Goal: Task Accomplishment & Management: Use online tool/utility

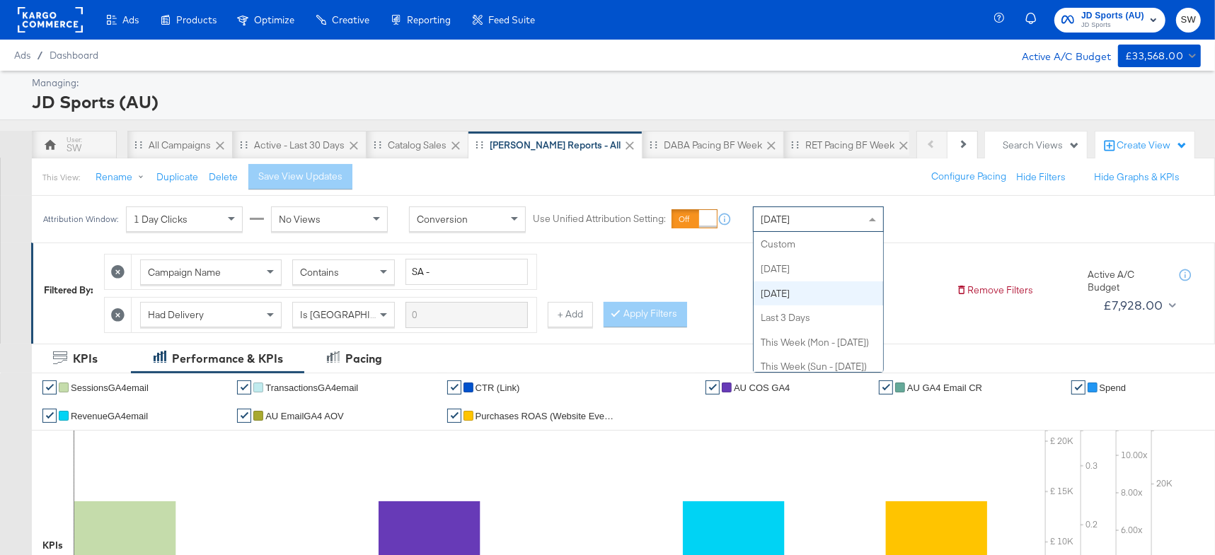
drag, startPoint x: 828, startPoint y: 217, endPoint x: 819, endPoint y: 214, distance: 8.8
click at [828, 217] on div "[DATE]" at bounding box center [818, 219] width 129 height 24
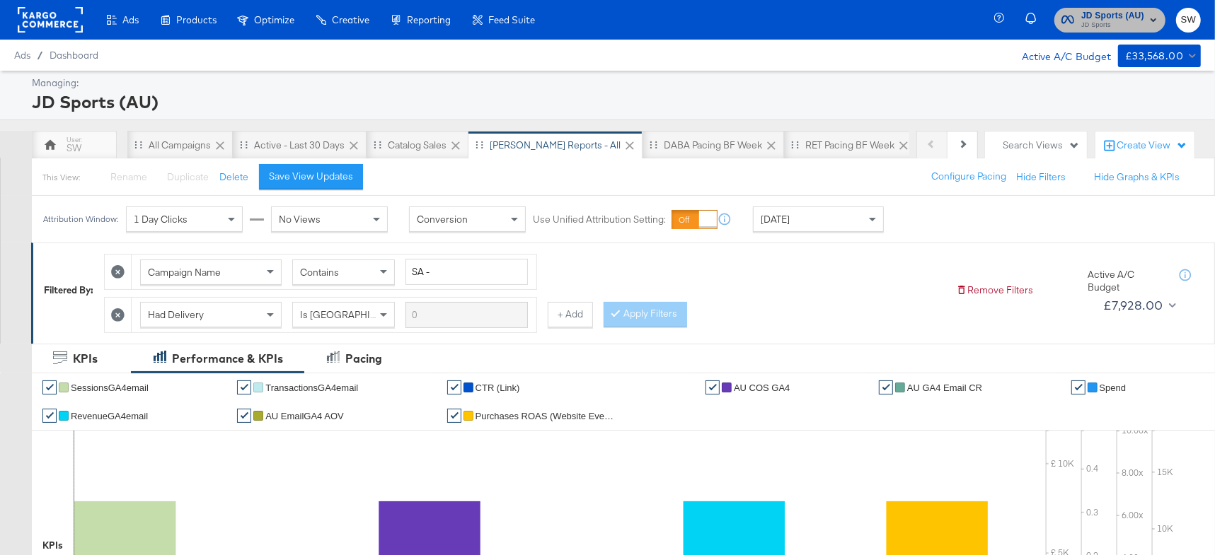
click at [1098, 10] on span "JD Sports (AU)" at bounding box center [1112, 15] width 63 height 15
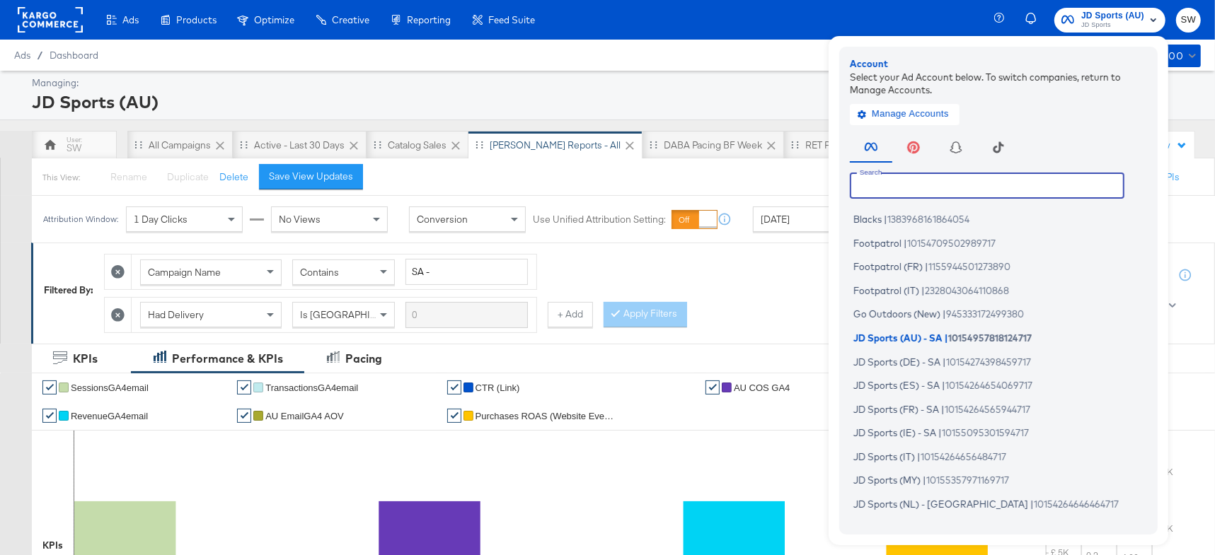
click at [977, 183] on input "text" at bounding box center [987, 185] width 275 height 25
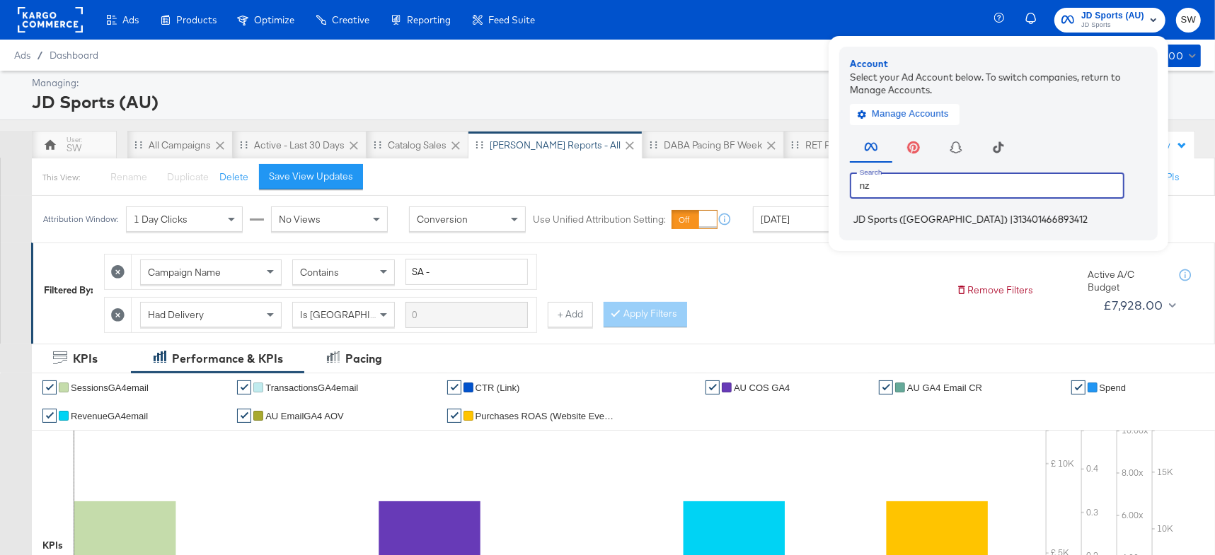
type input "nz"
click at [1013, 217] on span "313401466893412" at bounding box center [1050, 219] width 74 height 11
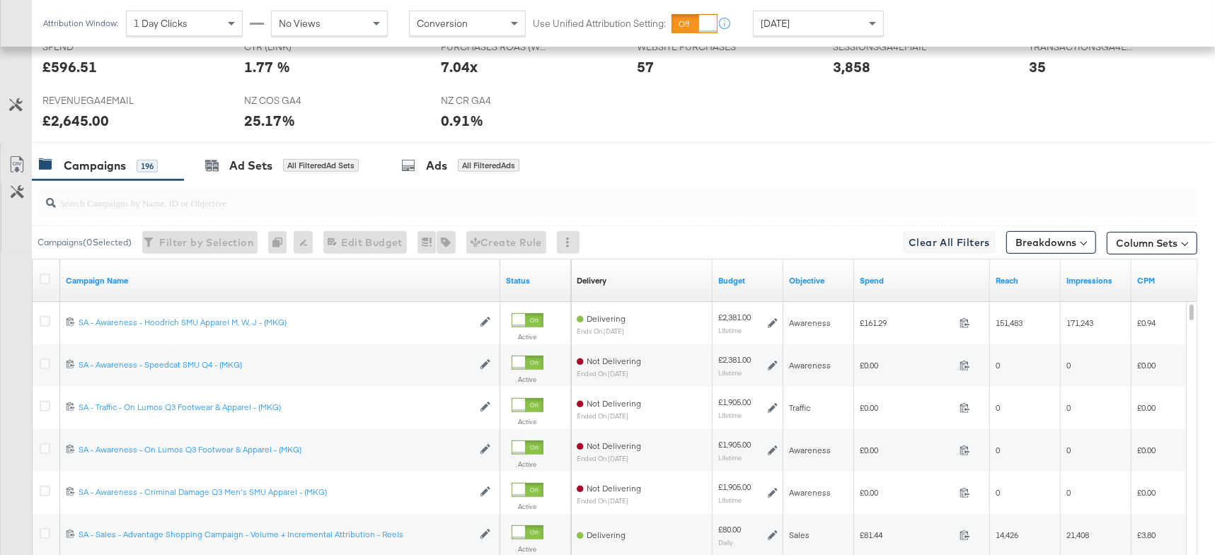
scroll to position [635, 0]
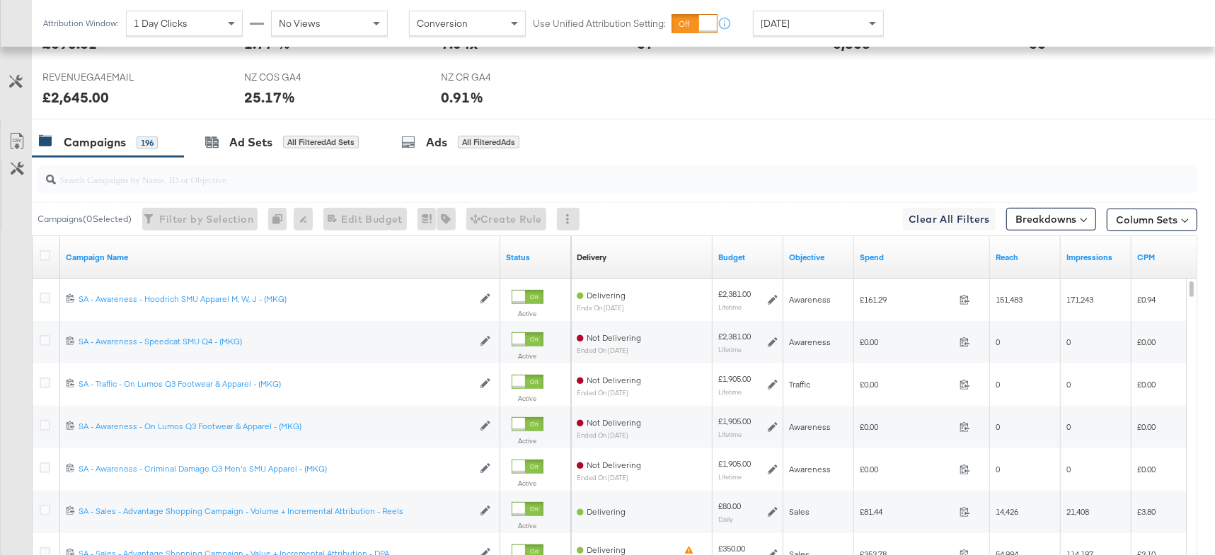
click at [835, 31] on div "[DATE]" at bounding box center [818, 23] width 129 height 24
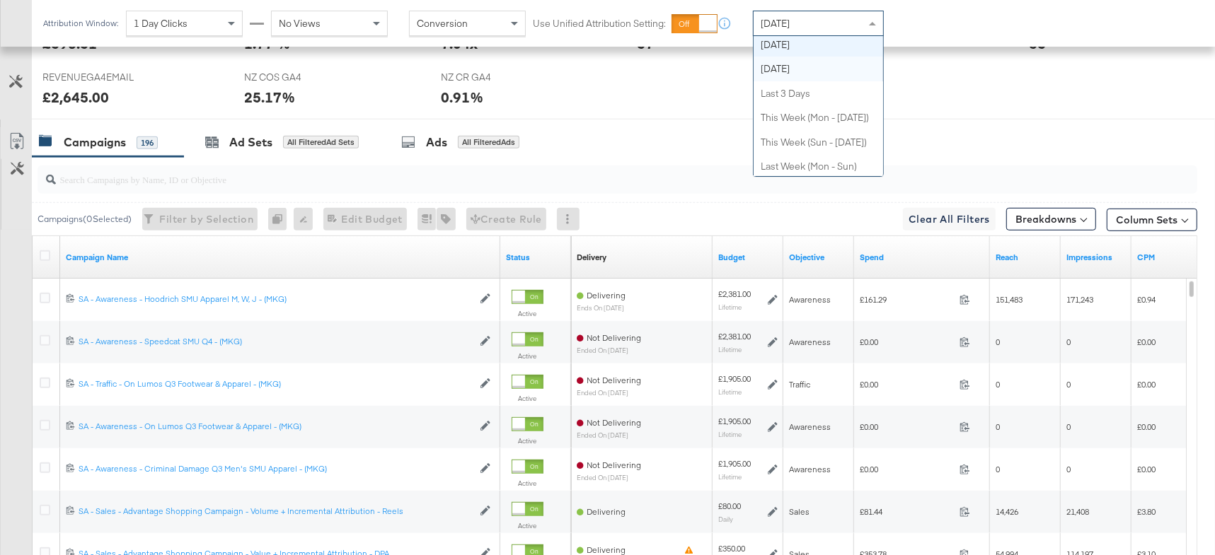
scroll to position [0, 0]
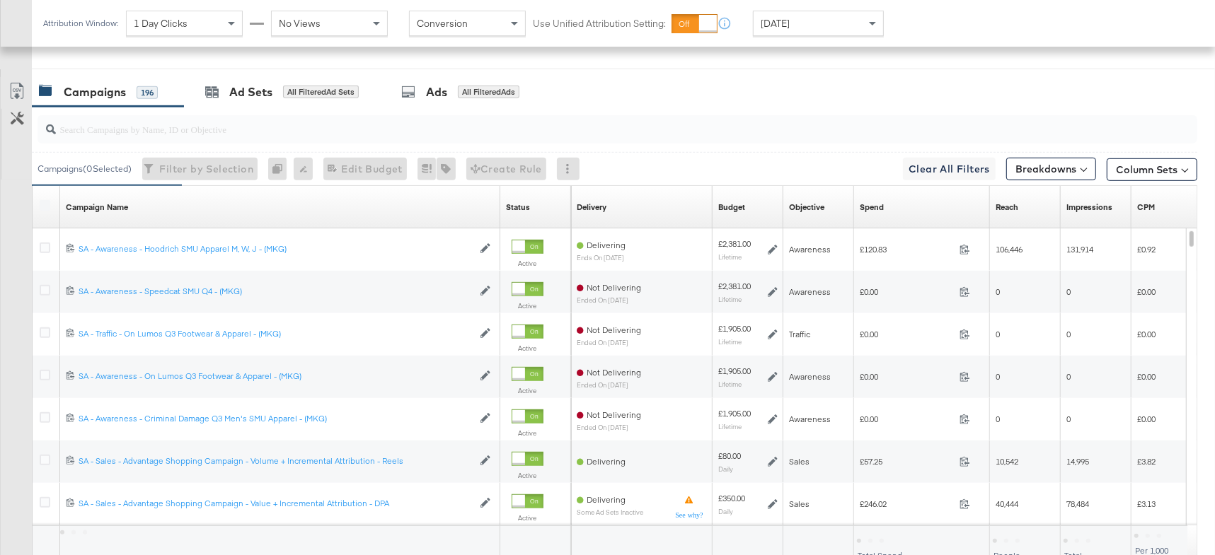
click at [920, 202] on div "Spend Sorting Unavailable" at bounding box center [922, 207] width 136 height 23
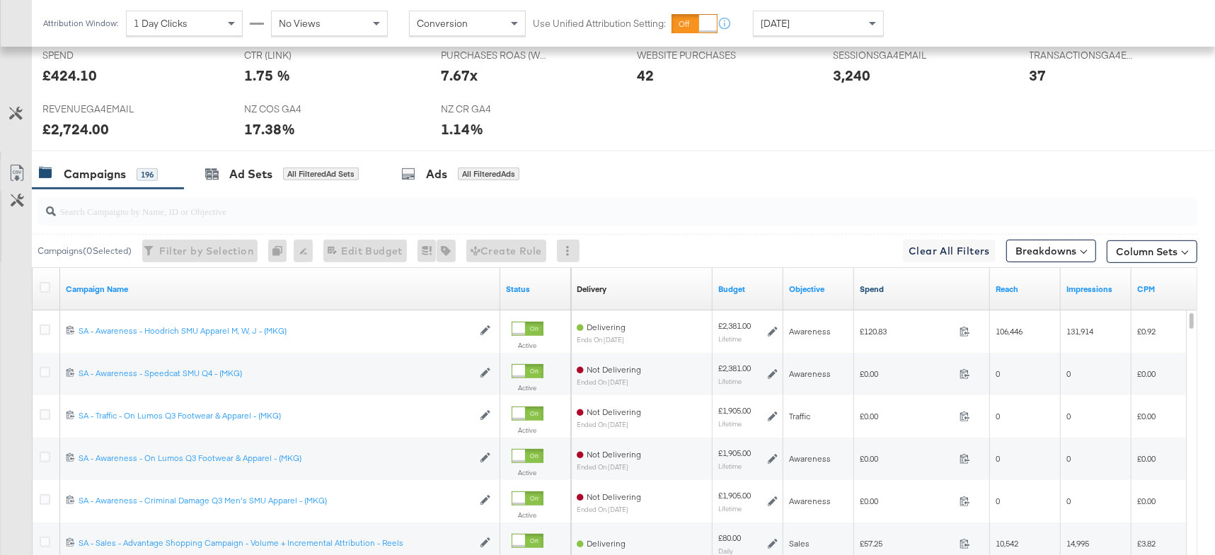
scroll to position [601, 0]
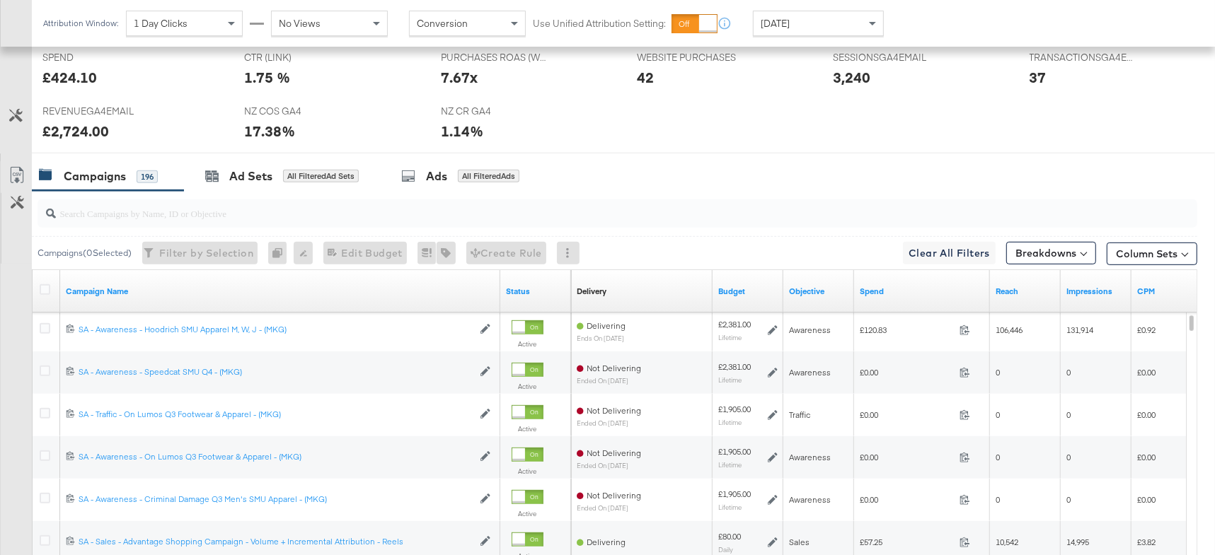
click at [878, 301] on div "Spend" at bounding box center [922, 291] width 136 height 23
click at [877, 295] on link "Spend" at bounding box center [922, 291] width 125 height 11
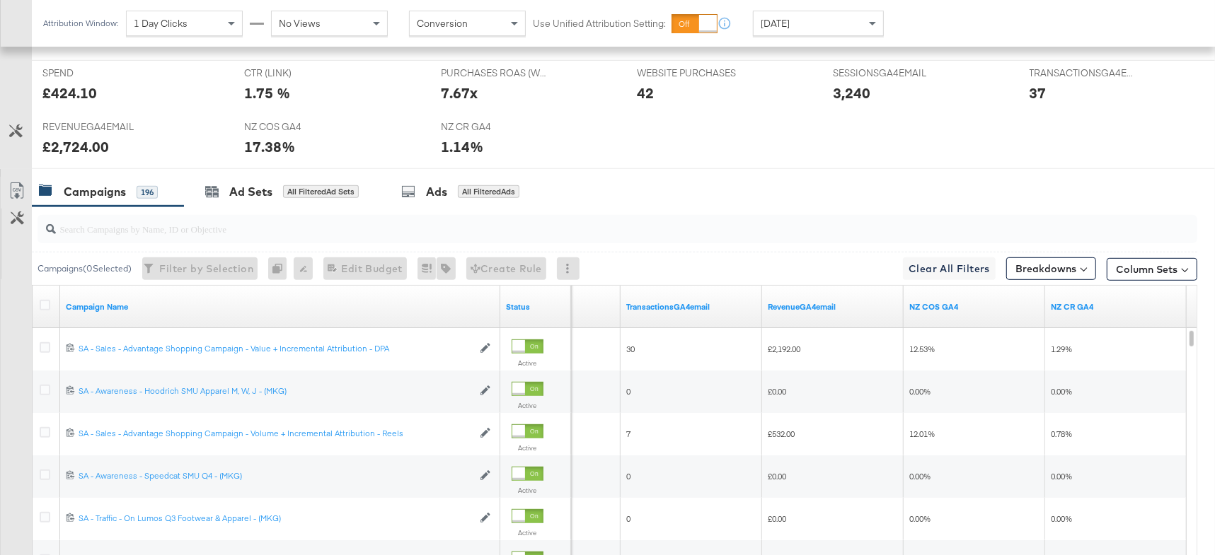
scroll to position [571, 0]
